Goal: Transaction & Acquisition: Purchase product/service

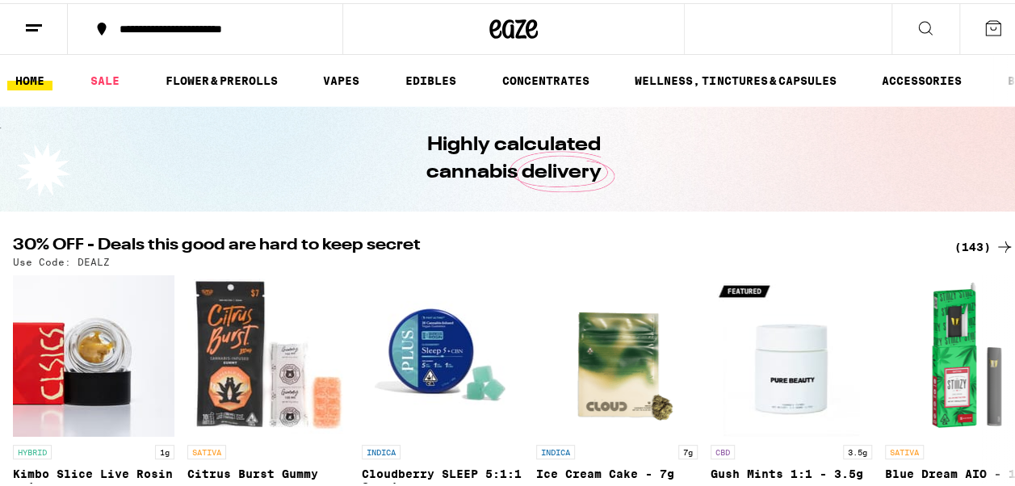
click at [968, 249] on div "(143)" at bounding box center [984, 243] width 60 height 19
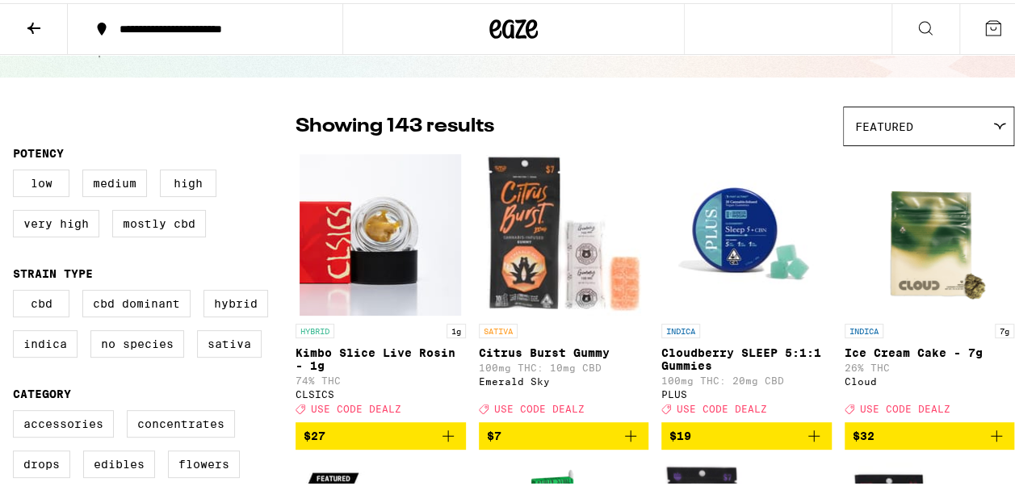
scroll to position [161, 0]
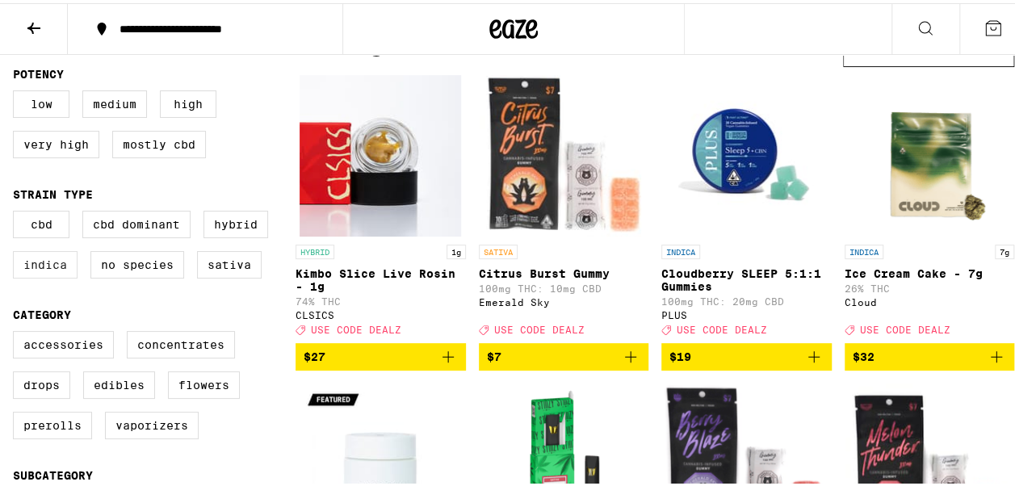
click at [31, 274] on label "Indica" at bounding box center [45, 261] width 65 height 27
click at [17, 211] on input "Indica" at bounding box center [16, 210] width 1 height 1
checkbox input "true"
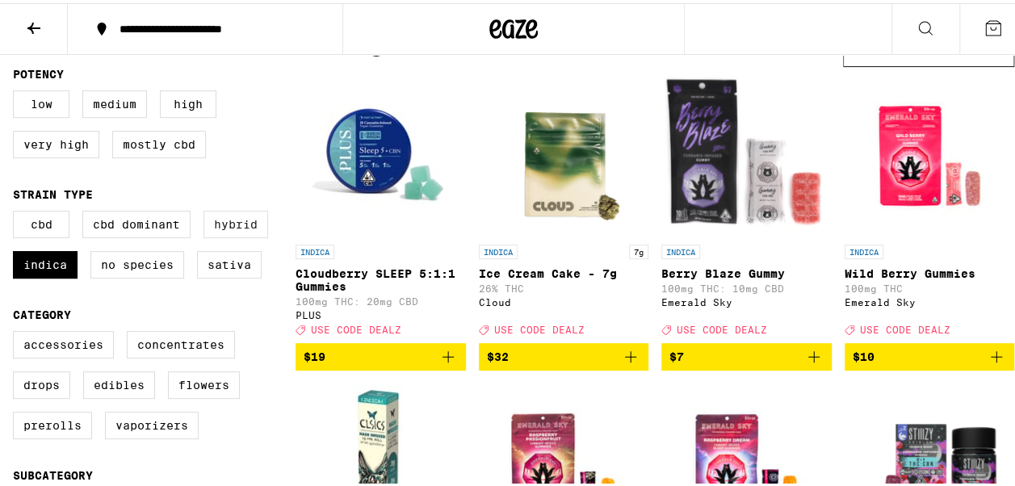
click at [261, 228] on label "Hybrid" at bounding box center [235, 220] width 65 height 27
click at [17, 211] on input "Hybrid" at bounding box center [16, 210] width 1 height 1
checkbox input "true"
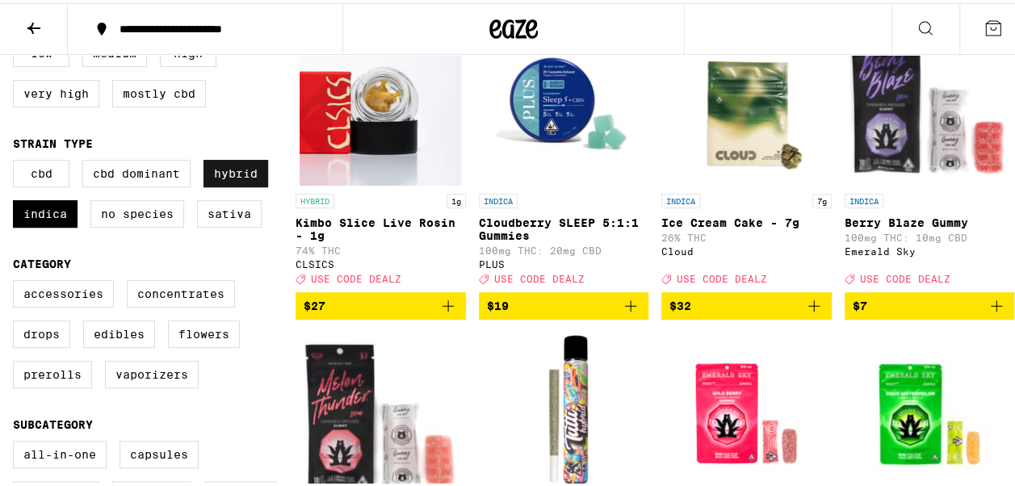
scroll to position [242, 0]
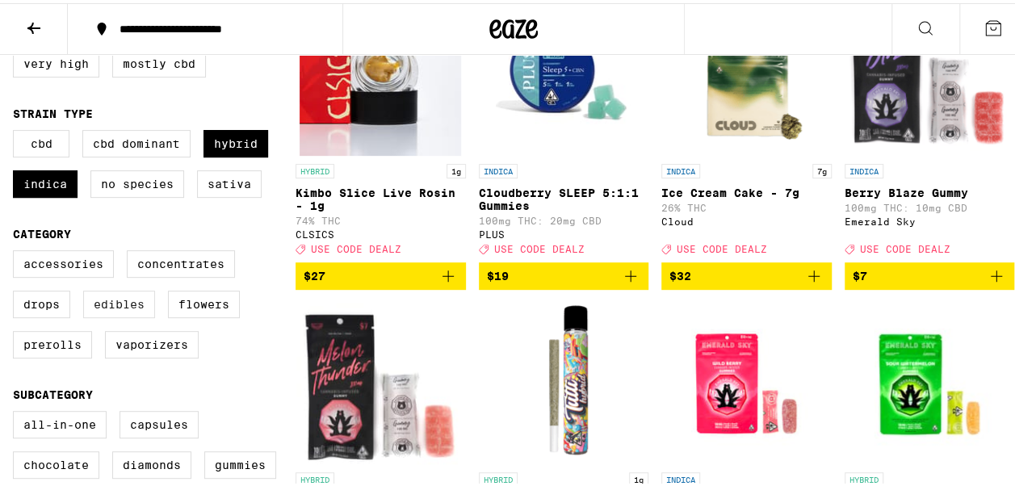
click at [116, 315] on label "Edibles" at bounding box center [119, 300] width 72 height 27
click at [17, 250] on input "Edibles" at bounding box center [16, 249] width 1 height 1
checkbox input "true"
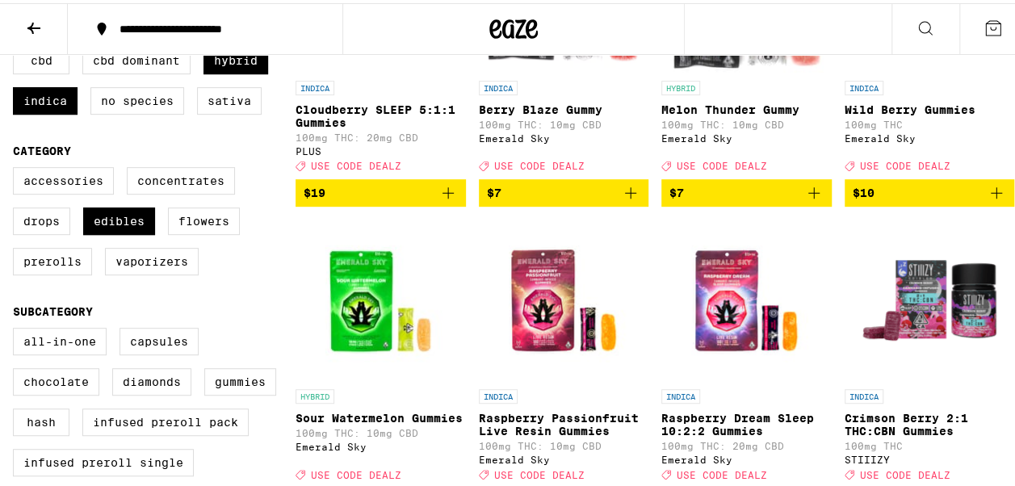
scroll to position [323, 0]
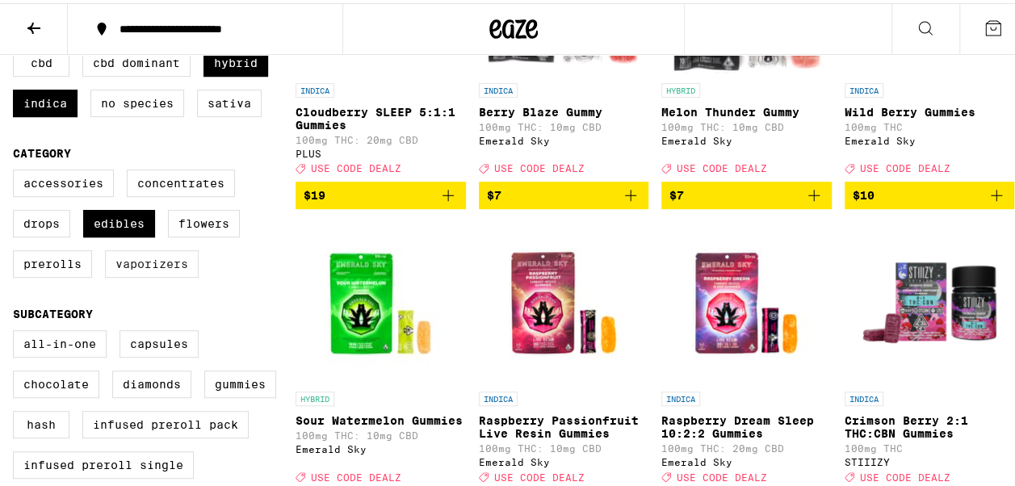
click at [176, 274] on label "Vaporizers" at bounding box center [152, 260] width 94 height 27
click at [17, 170] on input "Vaporizers" at bounding box center [16, 169] width 1 height 1
checkbox input "true"
click at [117, 232] on label "Edibles" at bounding box center [119, 220] width 72 height 27
click at [17, 170] on input "Edibles" at bounding box center [16, 169] width 1 height 1
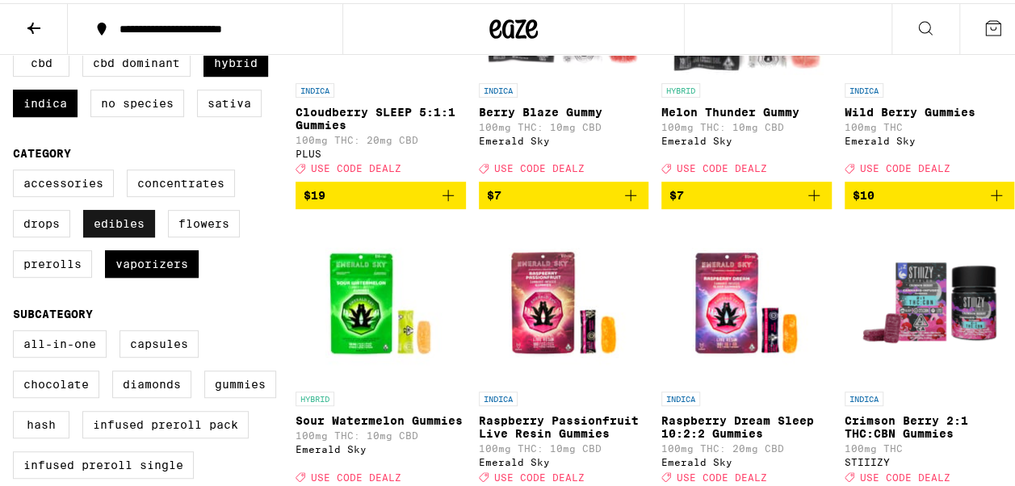
checkbox input "false"
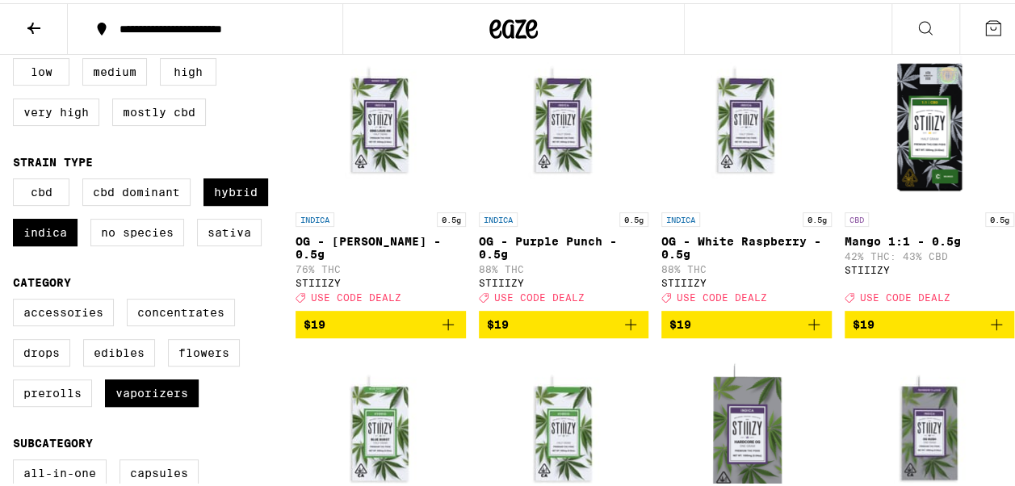
scroll to position [161, 0]
